Goal: Navigation & Orientation: Find specific page/section

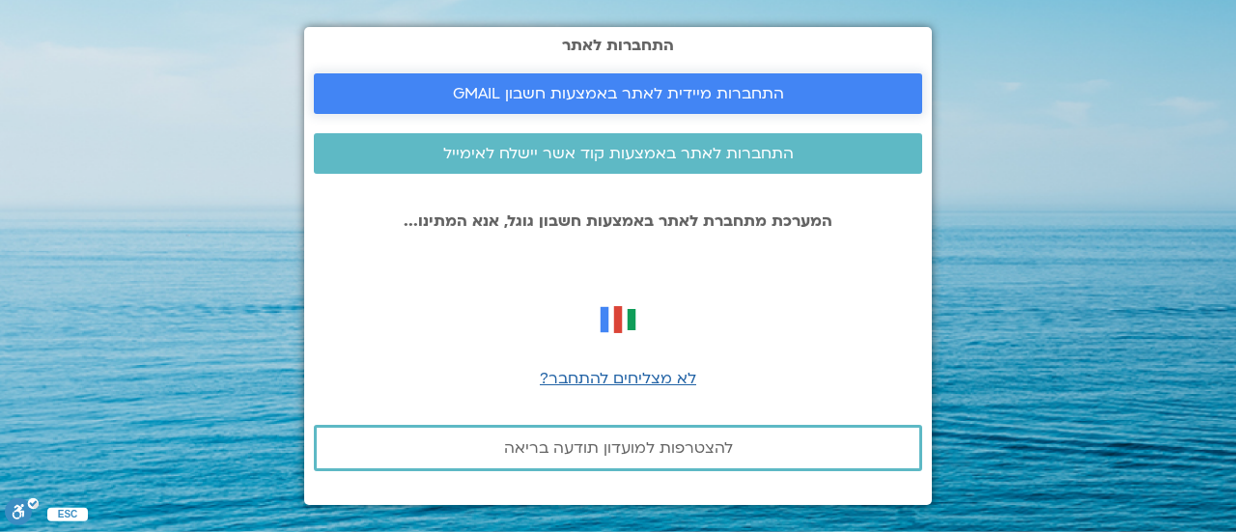
click at [656, 91] on span "התחברות מיידית לאתר באמצעות חשבון GMAIL" at bounding box center [618, 93] width 331 height 17
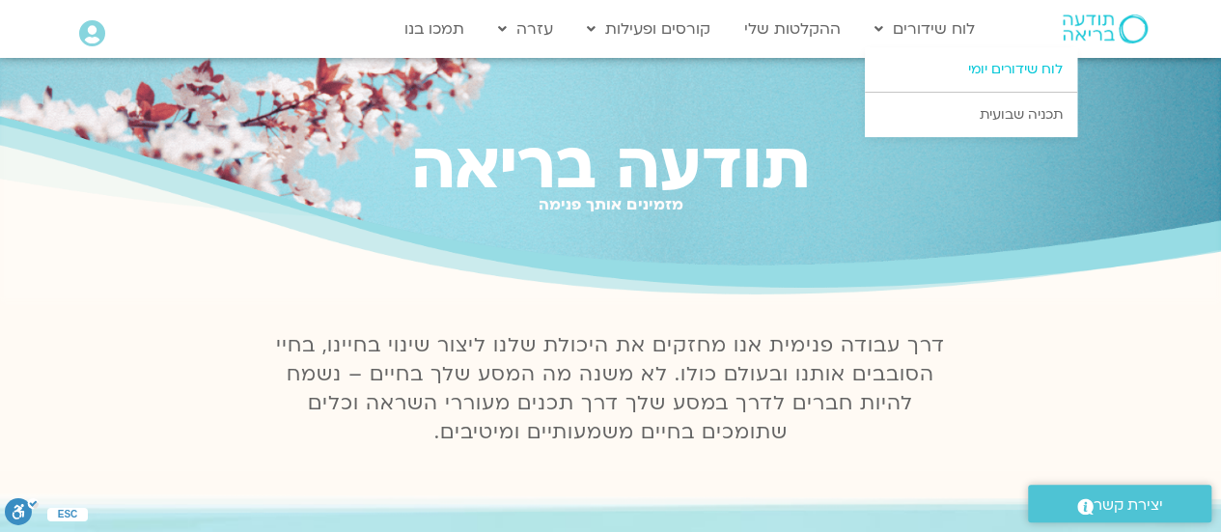
click at [954, 65] on link "לוח שידורים יומי" at bounding box center [971, 69] width 212 height 44
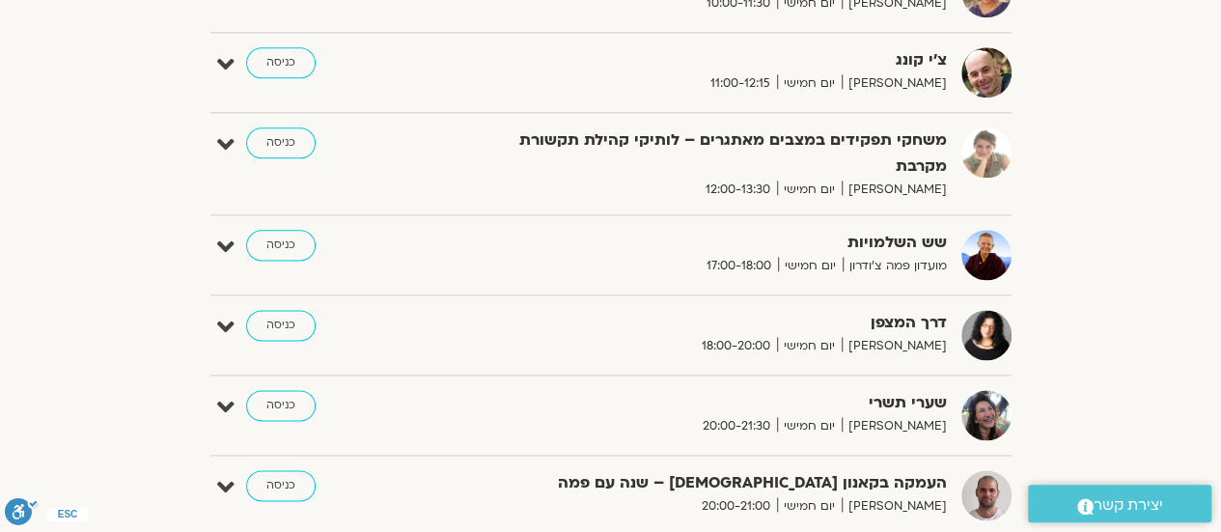
scroll to position [1159, 0]
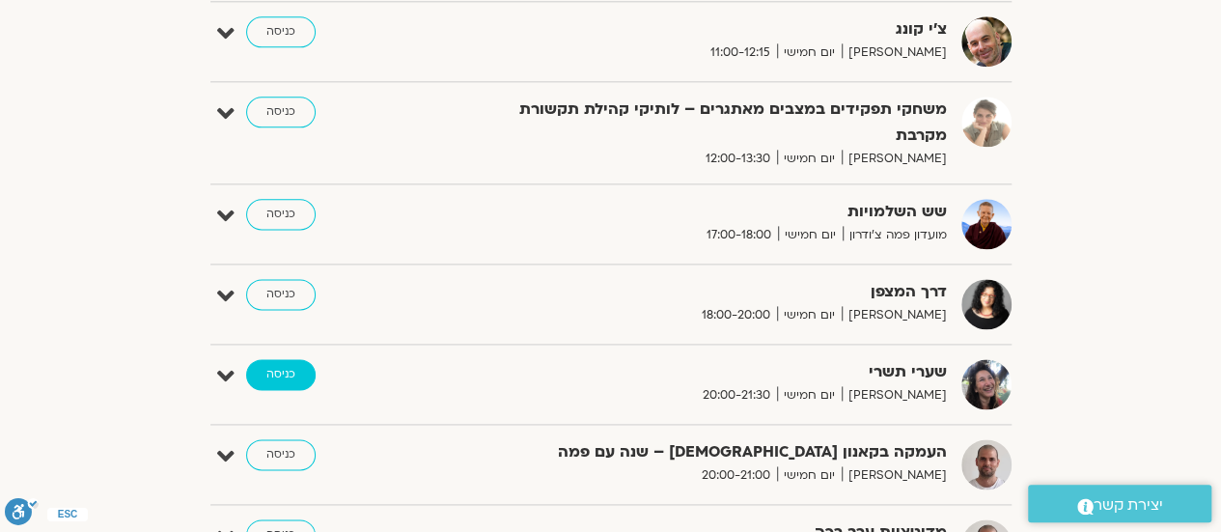
click at [282, 368] on link "כניסה" at bounding box center [281, 374] width 70 height 31
